Goal: Go to known website: Access a specific website the user already knows

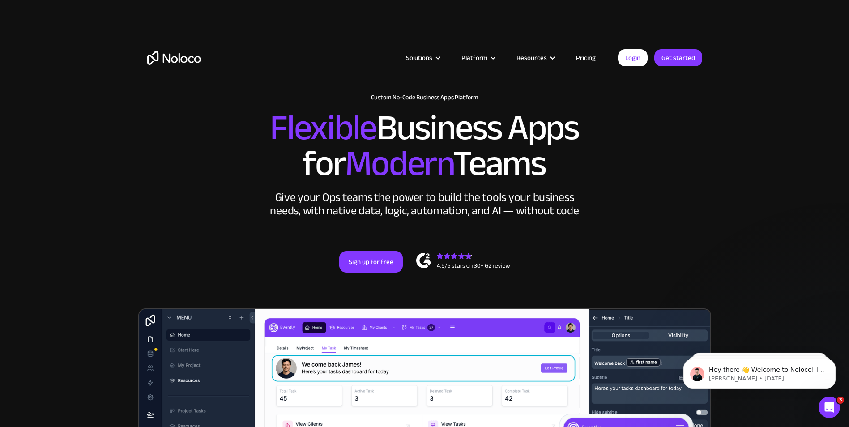
drag, startPoint x: 640, startPoint y: 150, endPoint x: 640, endPoint y: 144, distance: 6.3
click at [640, 151] on h2 "Flexible Business Apps for Modern Teams" at bounding box center [424, 146] width 555 height 72
click at [629, 58] on link "Login" at bounding box center [633, 57] width 30 height 17
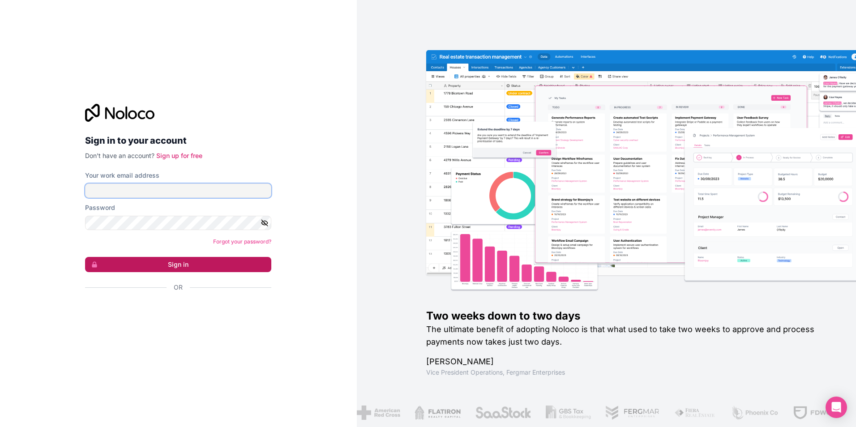
type input "[EMAIL_ADDRESS][DOMAIN_NAME]"
drag, startPoint x: 202, startPoint y: 268, endPoint x: 206, endPoint y: 268, distance: 4.9
click at [202, 268] on button "Sign in" at bounding box center [178, 264] width 186 height 15
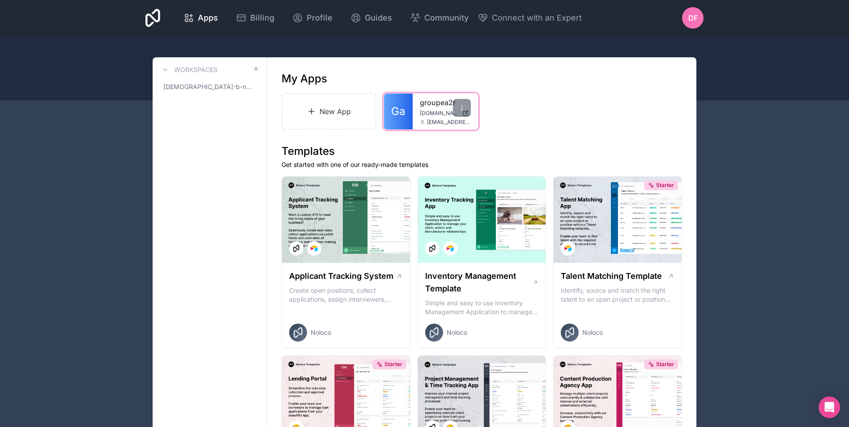
click at [413, 115] on div "groupea2r [DOMAIN_NAME] [DOMAIN_NAME][EMAIL_ADDRESS][DOMAIN_NAME]" at bounding box center [445, 112] width 65 height 36
click at [412, 115] on div "Ga groupea2r [DOMAIN_NAME] [DOMAIN_NAME][EMAIL_ADDRESS][DOMAIN_NAME]" at bounding box center [431, 112] width 94 height 36
click at [398, 115] on span "Ga" at bounding box center [398, 111] width 14 height 14
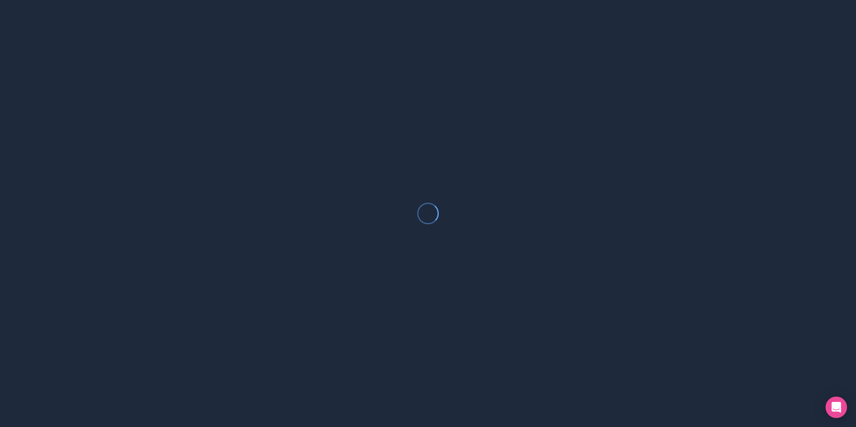
click at [398, 115] on div at bounding box center [428, 213] width 856 height 427
